Goal: Information Seeking & Learning: Find specific fact

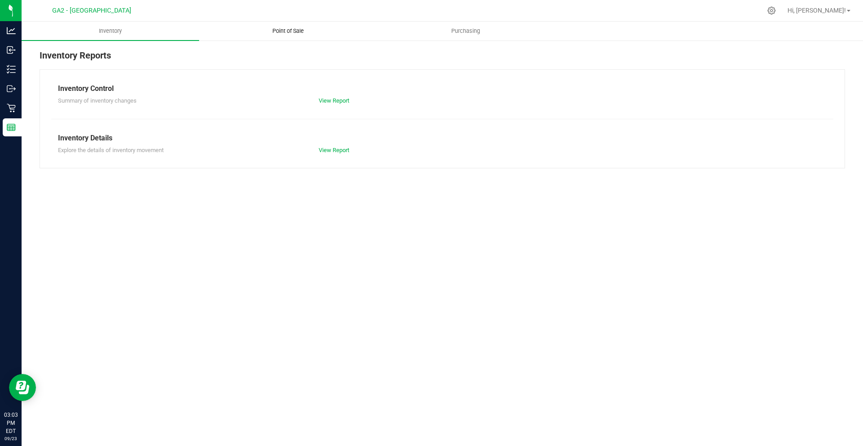
click at [273, 28] on span "Point of Sale" at bounding box center [288, 31] width 56 height 8
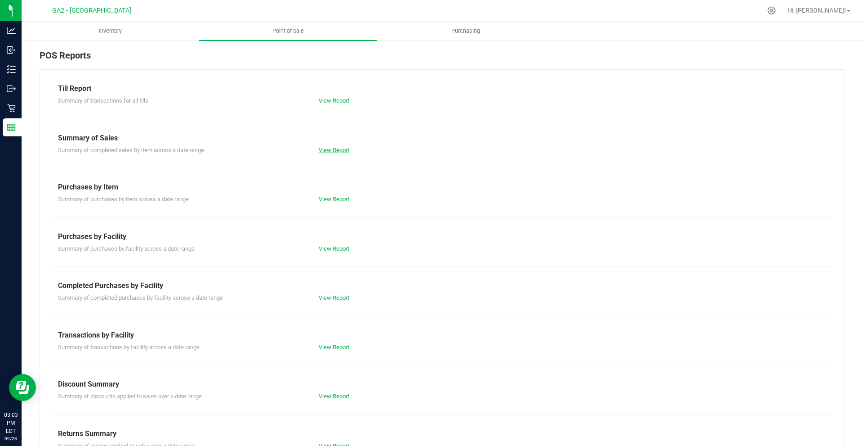
click at [335, 149] on link "View Report" at bounding box center [334, 150] width 31 height 7
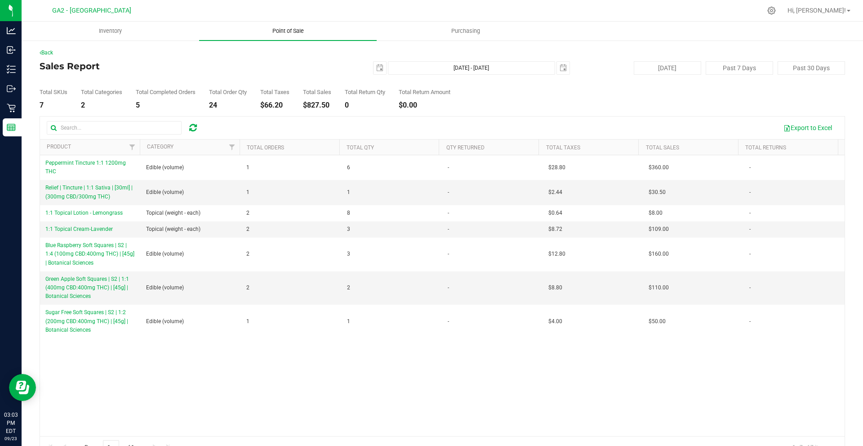
click at [273, 25] on uib-tab-heading "Point of Sale" at bounding box center [288, 31] width 178 height 19
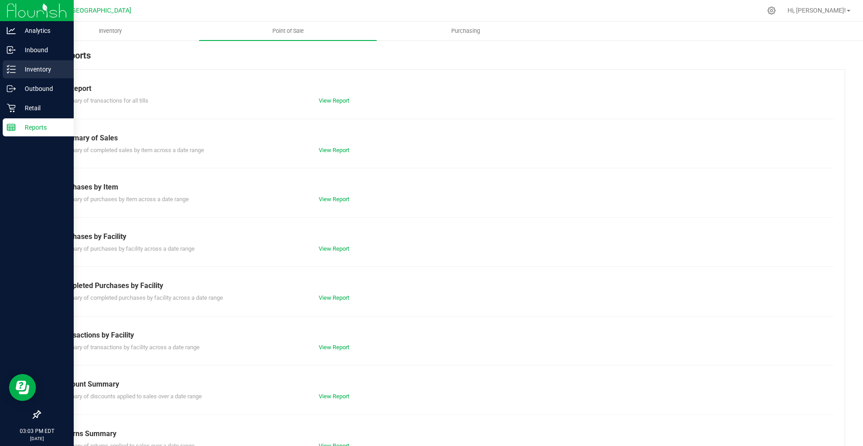
click at [50, 77] on div "Inventory" at bounding box center [38, 69] width 71 height 18
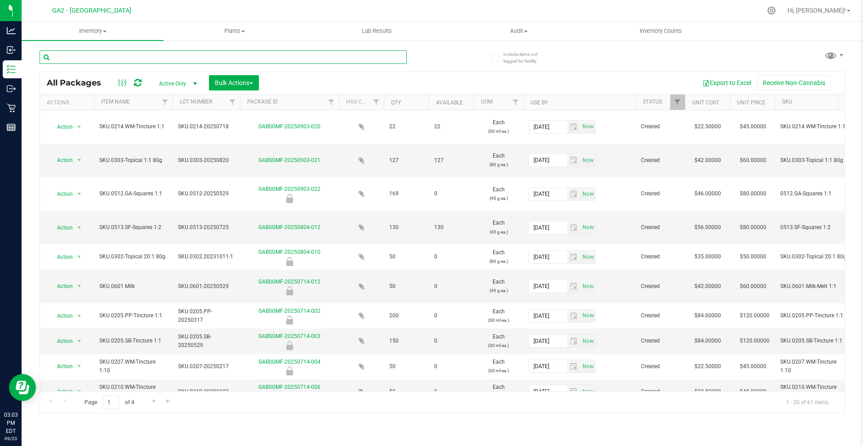
click at [358, 53] on input "text" at bounding box center [223, 56] width 367 height 13
click at [104, 32] on span at bounding box center [105, 32] width 4 height 2
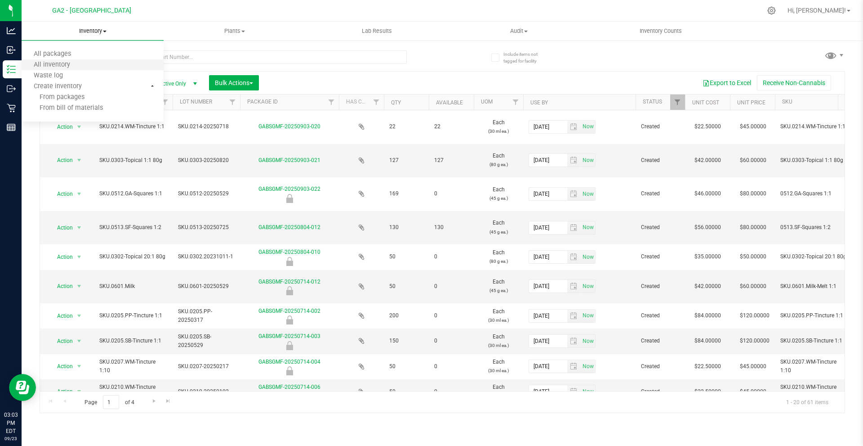
click at [98, 64] on li "All inventory" at bounding box center [93, 65] width 142 height 11
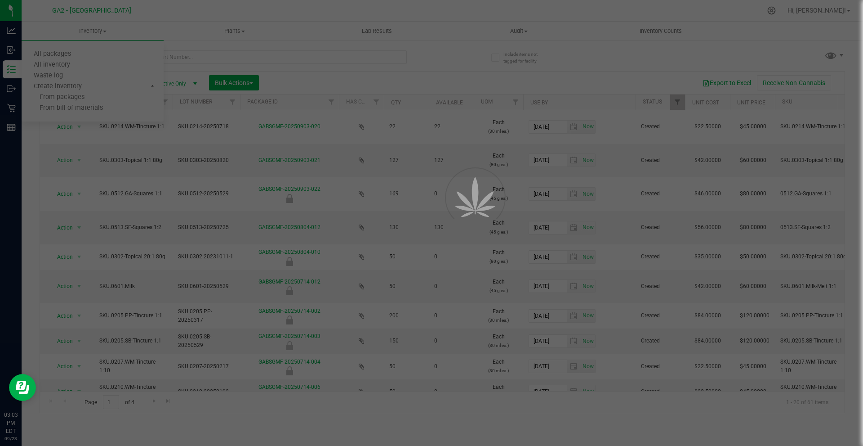
click at [252, 51] on div at bounding box center [431, 223] width 863 height 446
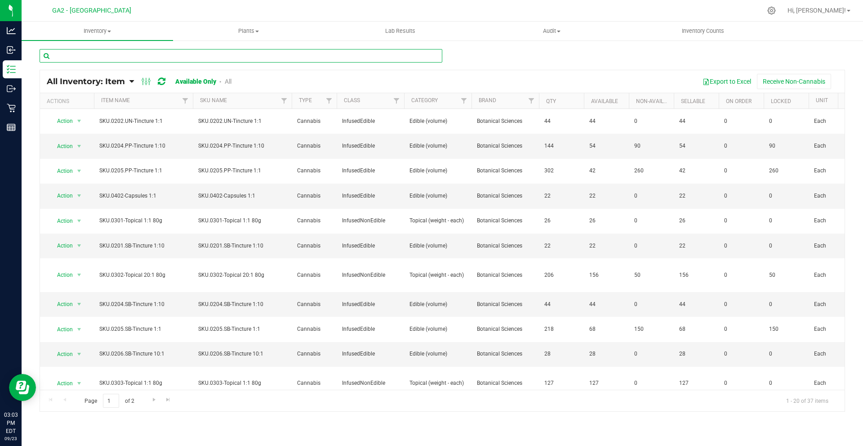
click at [249, 58] on input "text" at bounding box center [241, 55] width 403 height 13
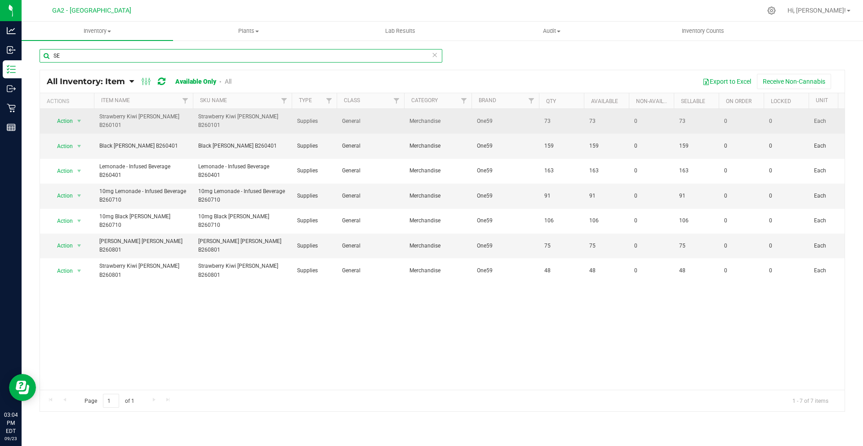
type input "SE"
click at [292, 127] on td "Supplies" at bounding box center [314, 121] width 45 height 25
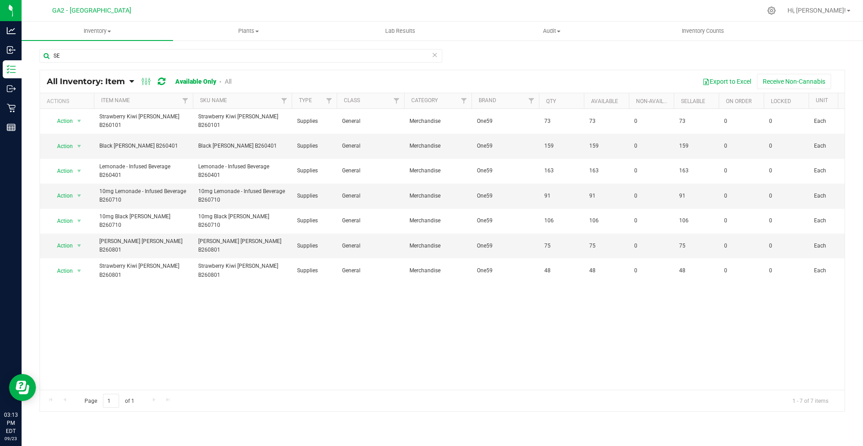
click at [328, 79] on div "Export to Excel Receive Non-Cannabis" at bounding box center [541, 81] width 593 height 15
click at [463, 63] on div "SE" at bounding box center [443, 59] width 806 height 21
click at [474, 79] on div "Export to Excel Receive Non-Cannabis" at bounding box center [541, 81] width 593 height 15
click at [557, 82] on div "Export to Excel Receive Non-Cannabis" at bounding box center [541, 81] width 593 height 15
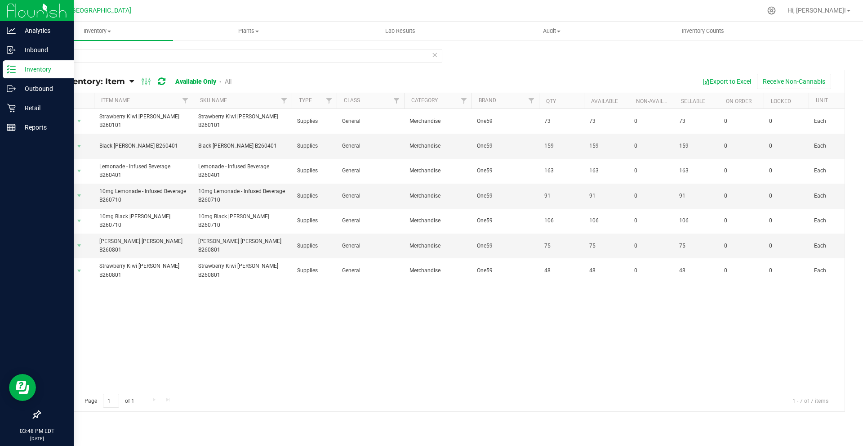
click at [28, 11] on img at bounding box center [37, 10] width 60 height 21
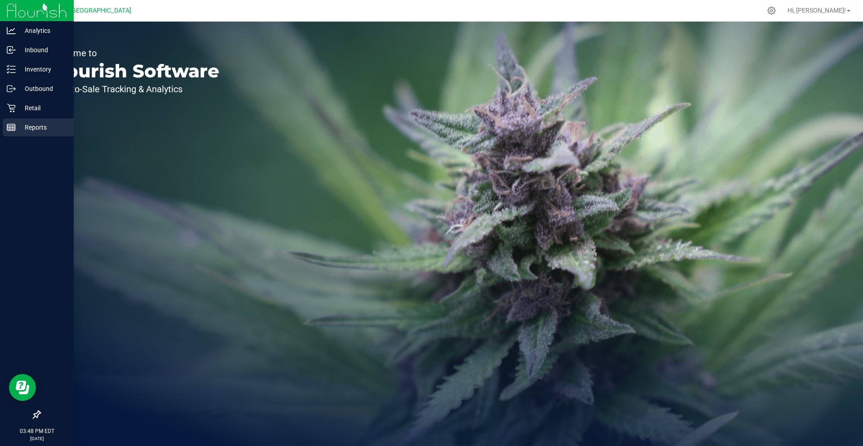
click at [15, 130] on icon at bounding box center [11, 127] width 9 height 9
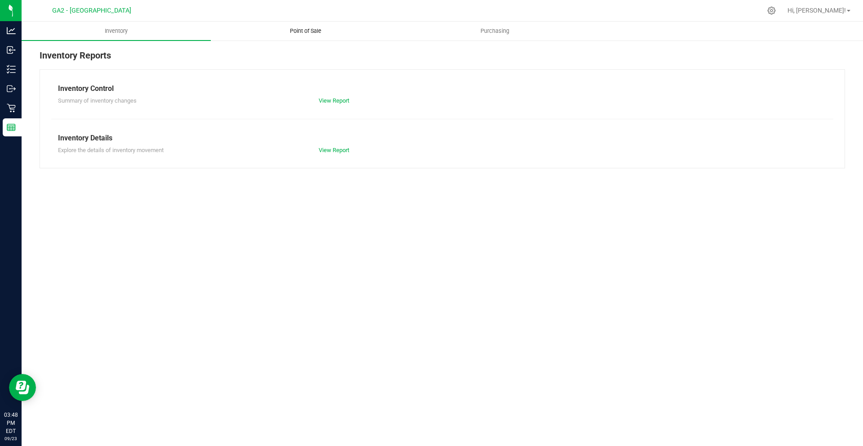
click at [302, 32] on span "Point of Sale" at bounding box center [306, 31] width 56 height 8
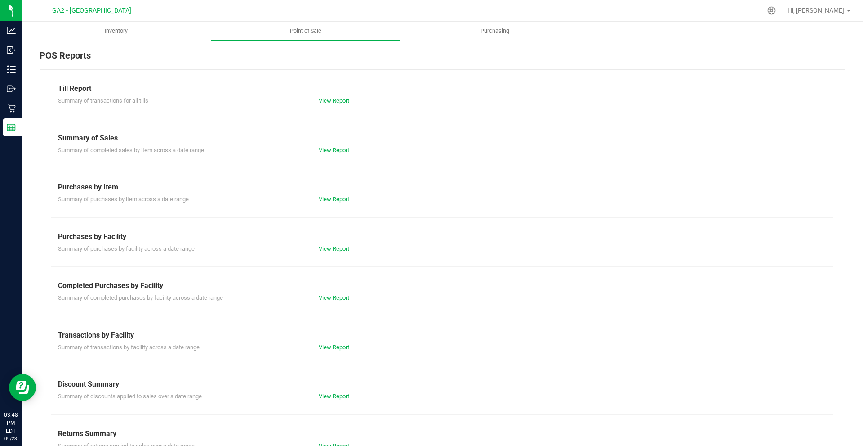
click at [323, 151] on div "Summary of Sales Summary of completed sales by item across a date range View Re…" at bounding box center [442, 144] width 769 height 22
click at [323, 151] on link "View Report" at bounding box center [334, 150] width 31 height 7
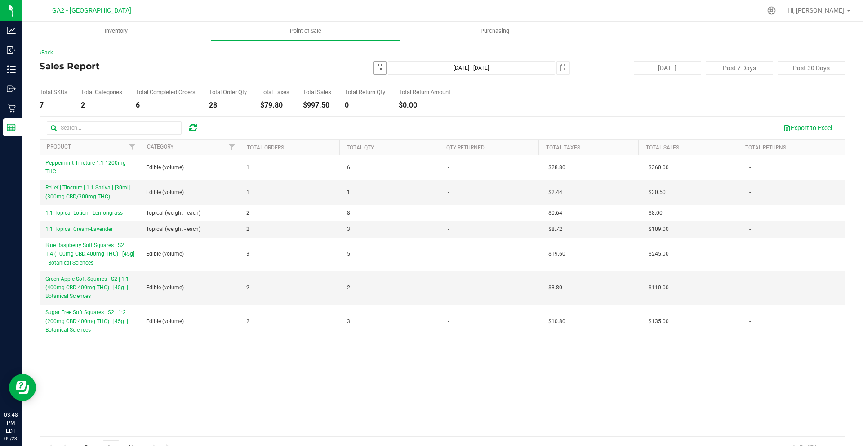
click at [376, 65] on span "select" at bounding box center [379, 67] width 7 height 7
click at [394, 158] on link "22" at bounding box center [390, 159] width 13 height 14
type input "[DATE]"
type input "[DATE] - [DATE]"
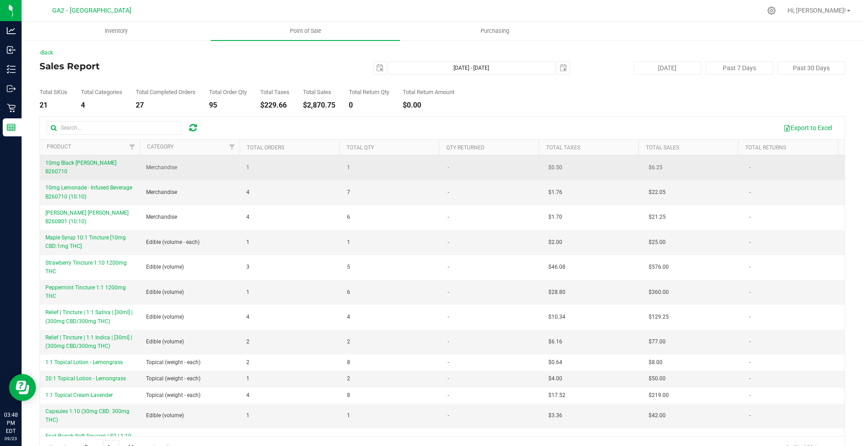
click at [242, 162] on td "1" at bounding box center [291, 167] width 101 height 25
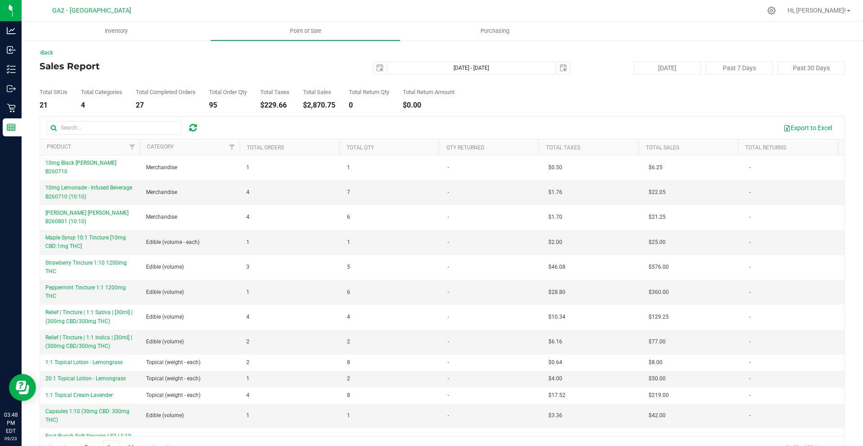
click at [246, 123] on div "Export to Excel" at bounding box center [522, 127] width 631 height 15
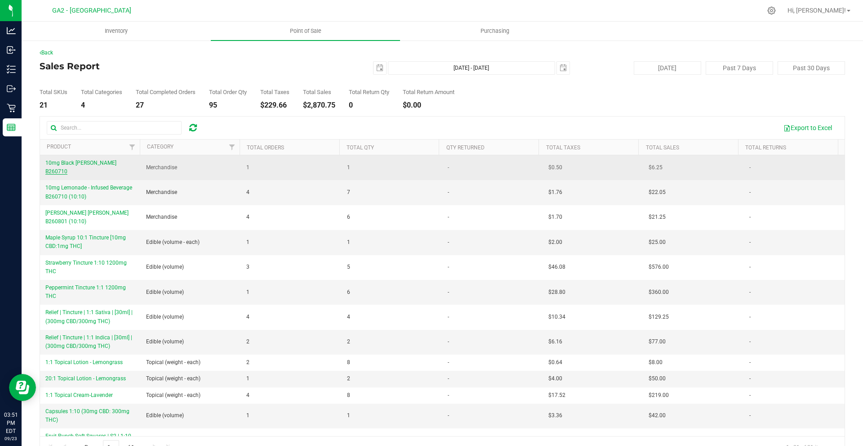
click at [116, 160] on span "10mg Black [PERSON_NAME] B260710" at bounding box center [80, 167] width 71 height 15
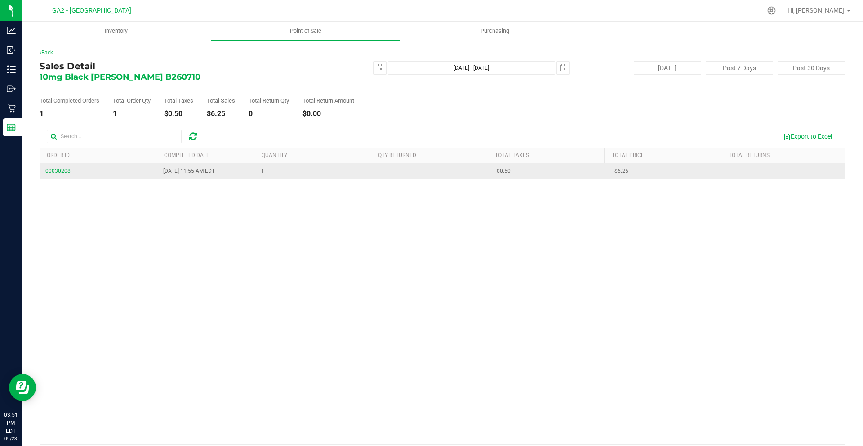
click at [57, 170] on span "00030208" at bounding box center [57, 171] width 25 height 6
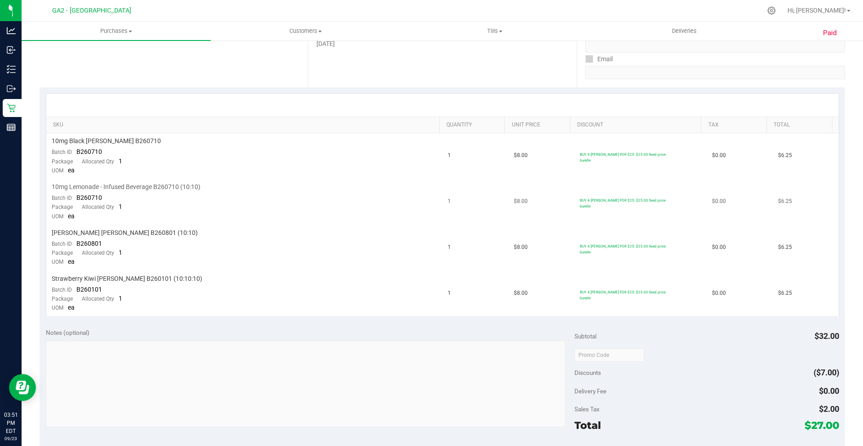
scroll to position [180, 0]
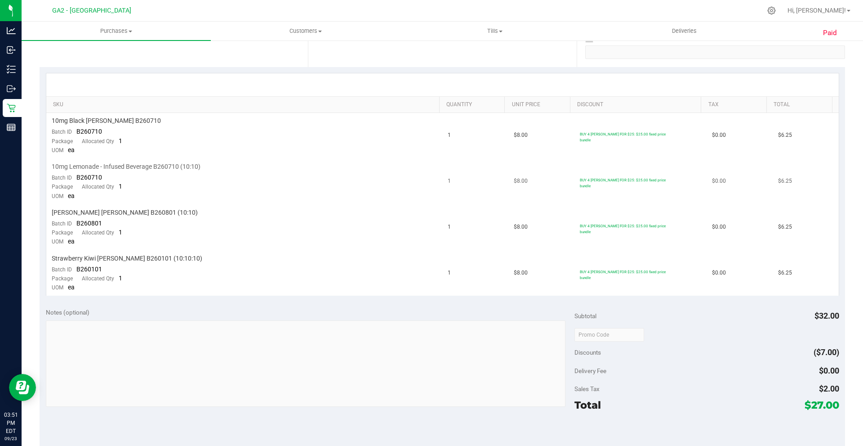
click at [285, 184] on td "10mg Lemonade - Infused Beverage B260710 (10:10) Batch ID B260710 Package Alloc…" at bounding box center [244, 182] width 397 height 46
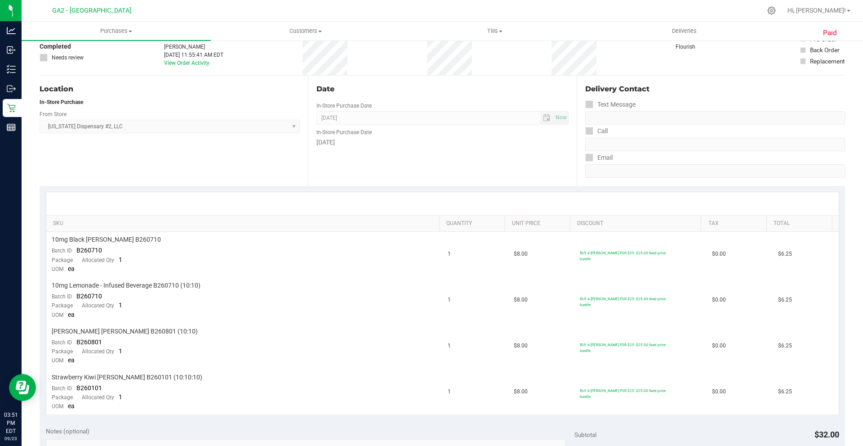
scroll to position [45, 0]
